Goal: Task Accomplishment & Management: Use online tool/utility

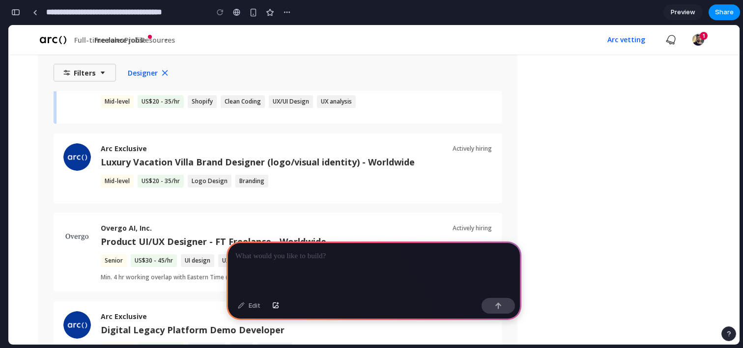
scroll to position [300, 0]
click at [95, 76] on span "Filters" at bounding box center [85, 73] width 22 height 10
click at [165, 74] on icon at bounding box center [165, 73] width 10 height 10
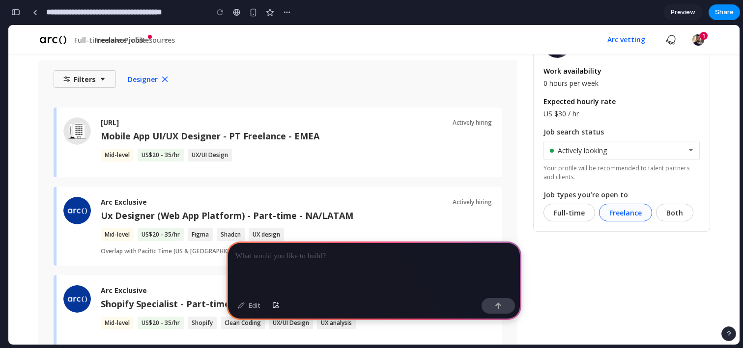
scroll to position [0, 0]
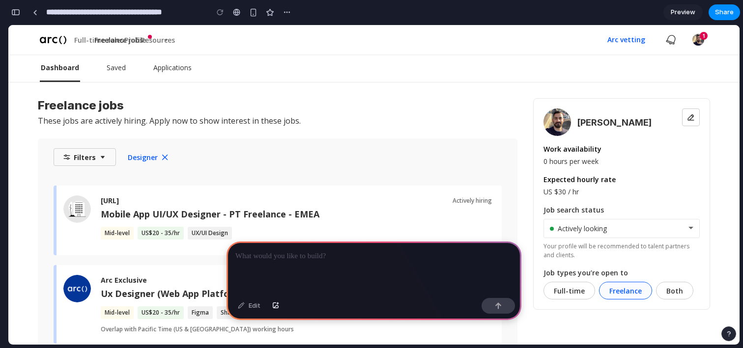
click at [683, 11] on span "Preview" at bounding box center [682, 12] width 25 height 10
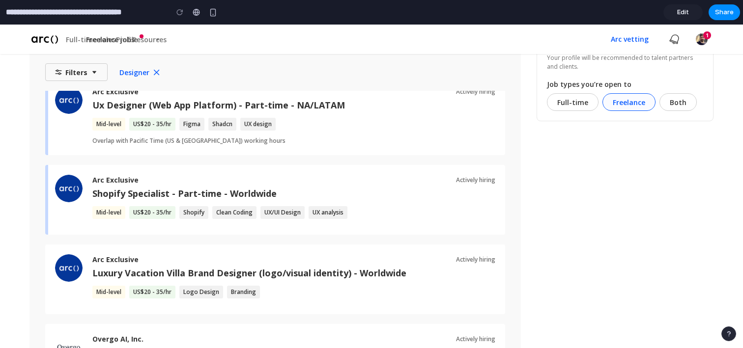
scroll to position [138, 0]
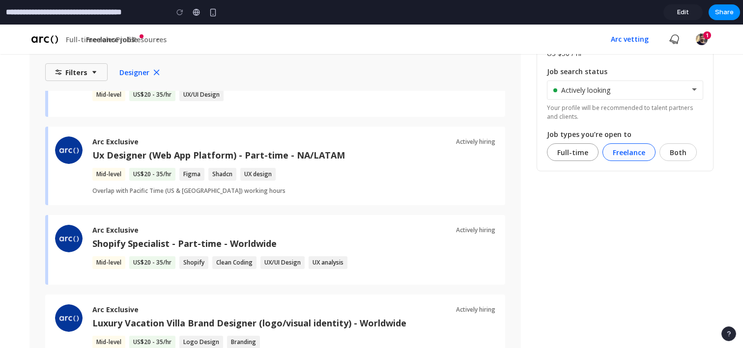
click at [575, 156] on div "Full-time" at bounding box center [572, 152] width 31 height 10
click at [646, 153] on div "Freelance" at bounding box center [628, 152] width 53 height 18
click at [655, 154] on div "Full-time Freelance Both" at bounding box center [625, 152] width 156 height 18
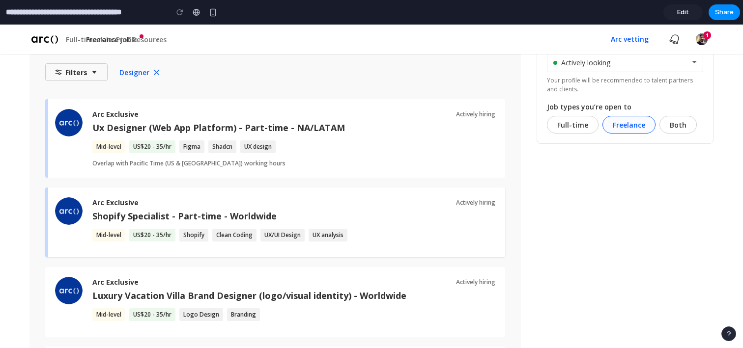
scroll to position [0, 0]
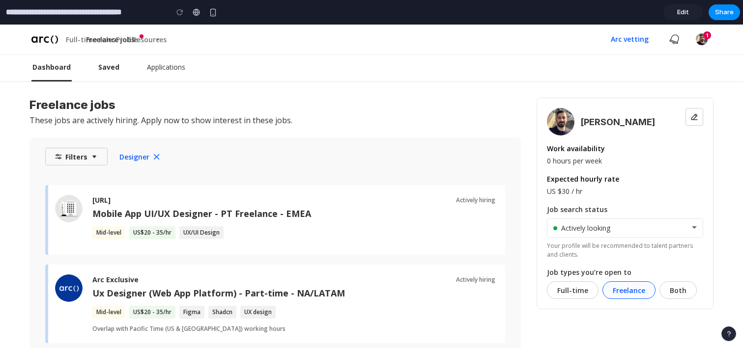
click at [114, 67] on span "Saved" at bounding box center [108, 67] width 21 height 10
click at [686, 9] on span "Edit" at bounding box center [683, 12] width 12 height 10
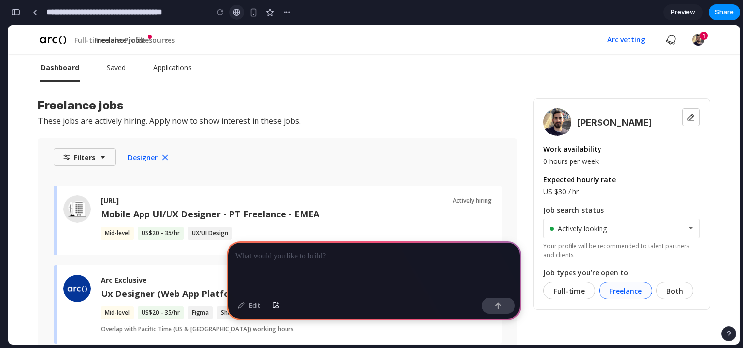
click at [239, 12] on div at bounding box center [236, 12] width 7 height 8
click at [290, 10] on div "button" at bounding box center [287, 12] width 8 height 8
click at [184, 15] on div "Duplicate Delete" at bounding box center [371, 174] width 743 height 348
click at [29, 15] on link at bounding box center [35, 12] width 15 height 15
